Goal: Information Seeking & Learning: Learn about a topic

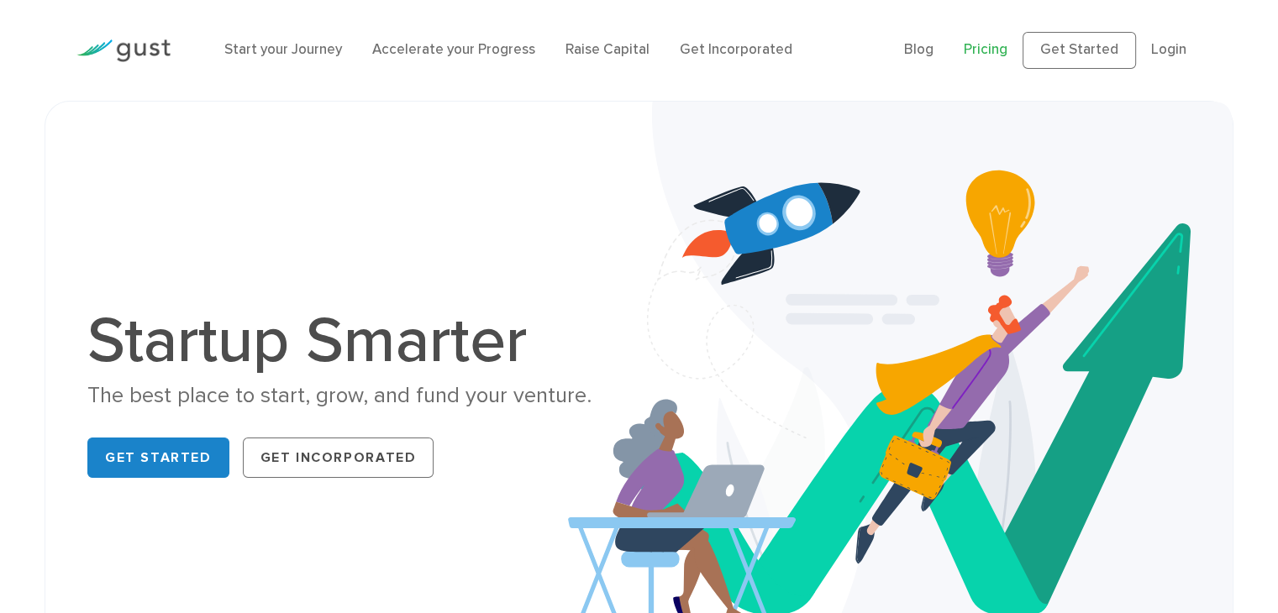
click at [977, 48] on link "Pricing" at bounding box center [986, 49] width 44 height 17
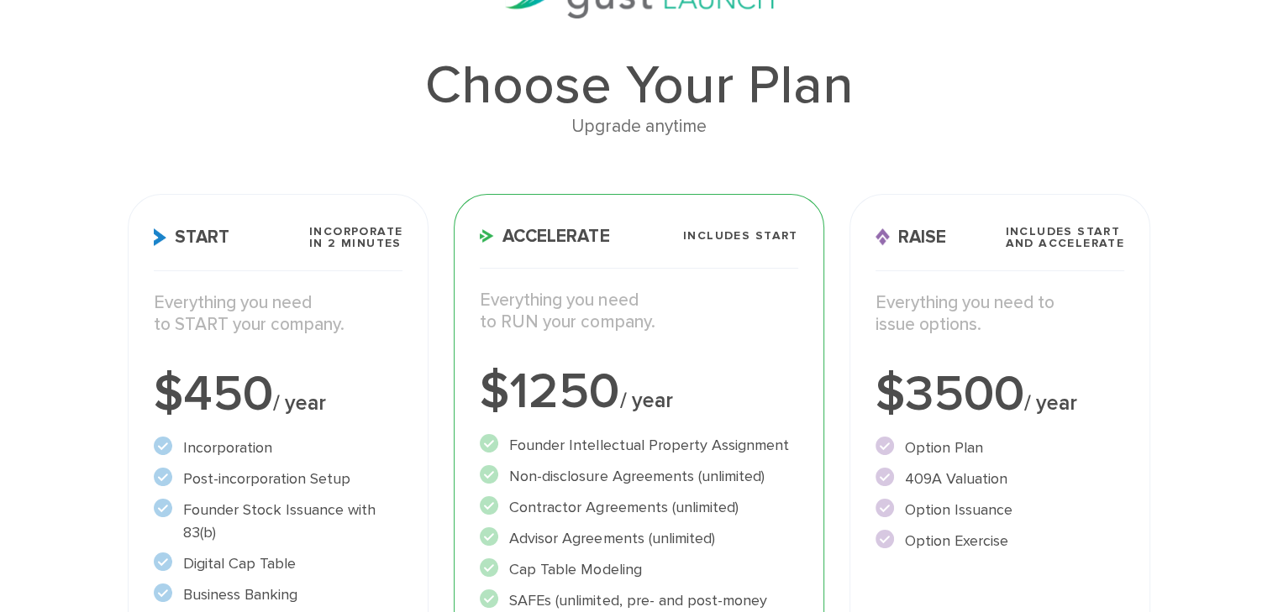
scroll to position [168, 0]
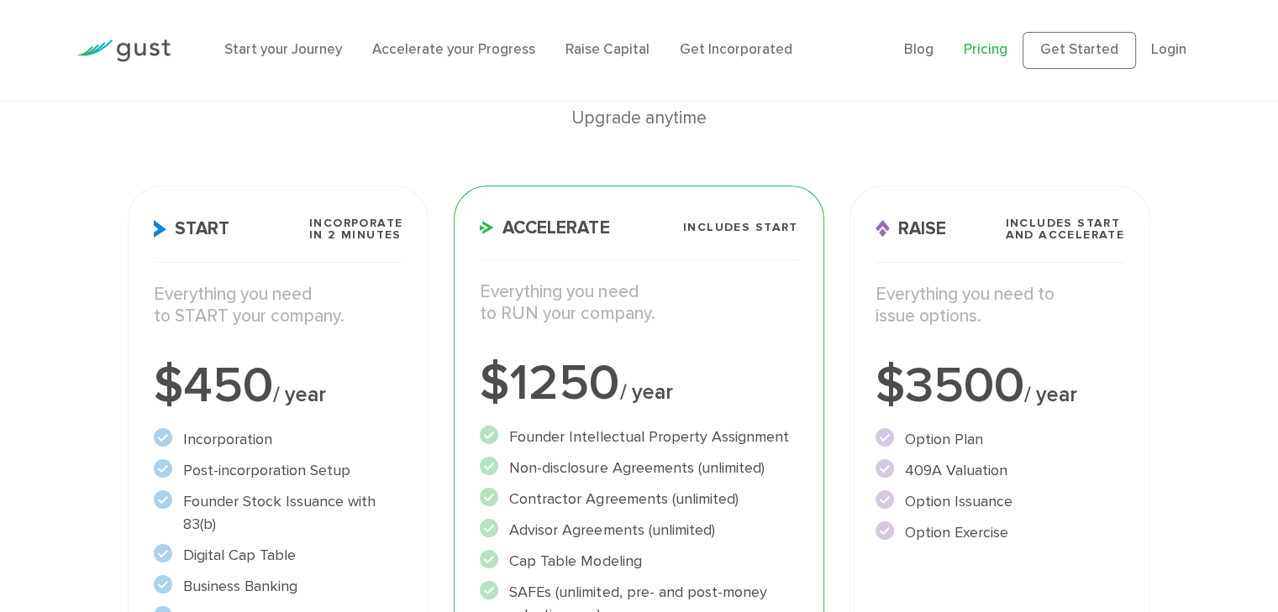
click at [133, 37] on div at bounding box center [123, 50] width 119 height 57
click at [144, 56] on img at bounding box center [123, 50] width 94 height 23
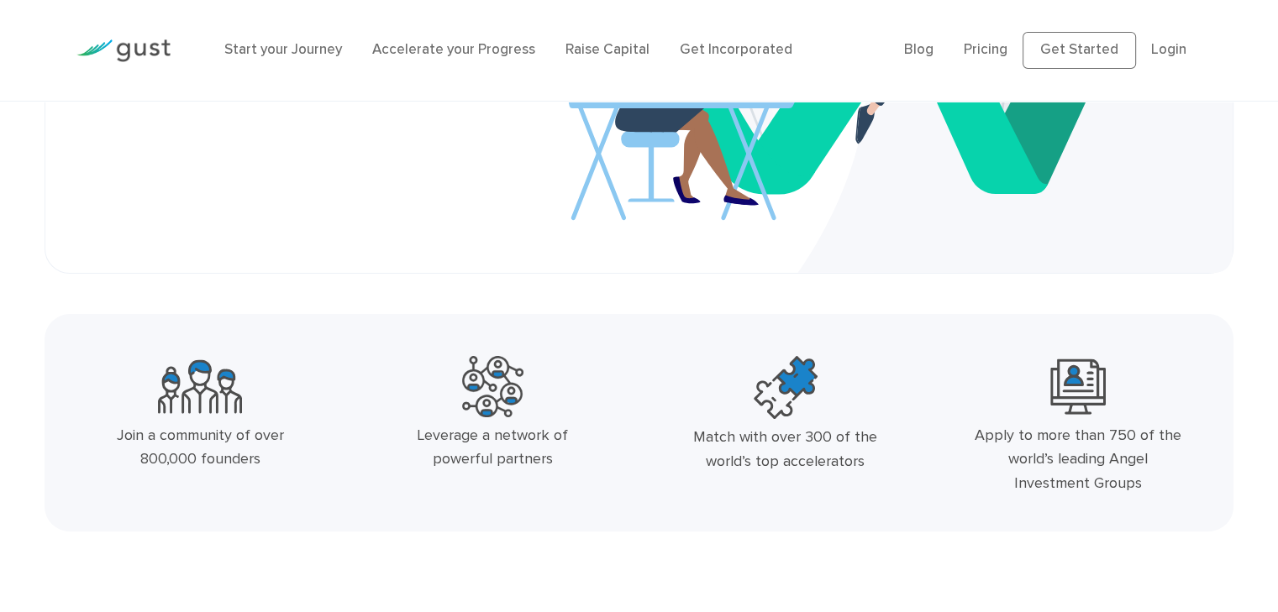
scroll to position [417, 0]
